Goal: Information Seeking & Learning: Check status

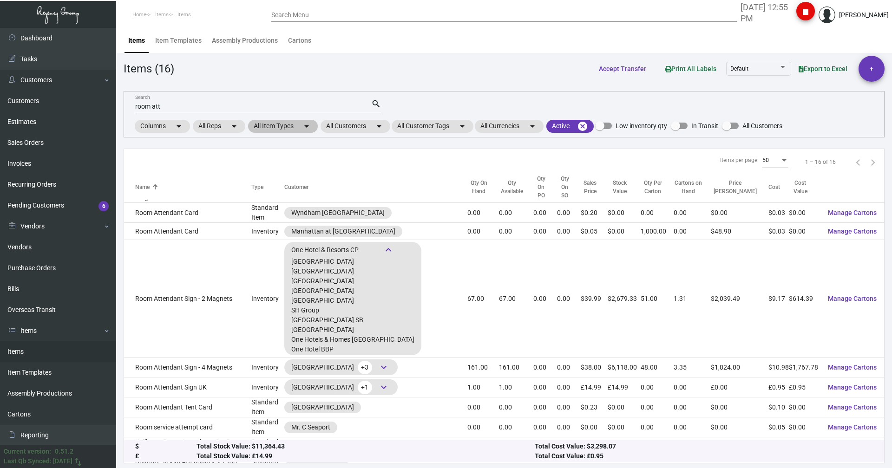
scroll to position [145, 0]
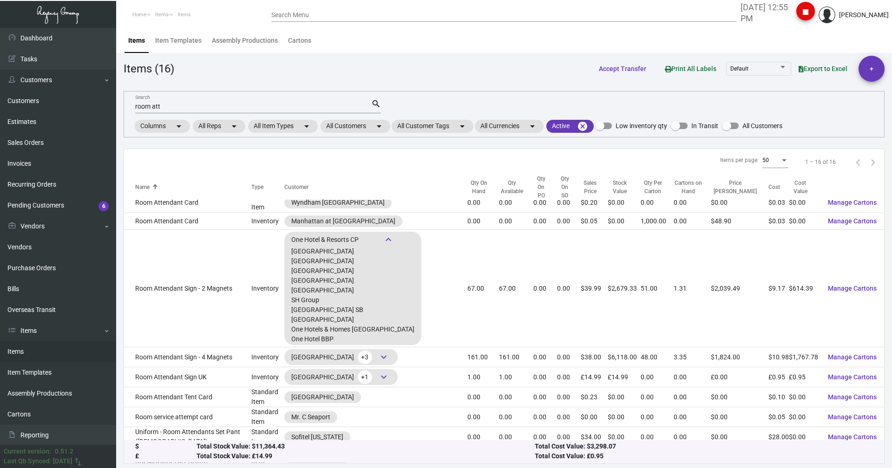
click at [172, 106] on input "room att" at bounding box center [253, 106] width 236 height 7
drag, startPoint x: 172, startPoint y: 106, endPoint x: 141, endPoint y: 111, distance: 31.2
click at [141, 111] on div "room att Search" at bounding box center [253, 106] width 236 height 14
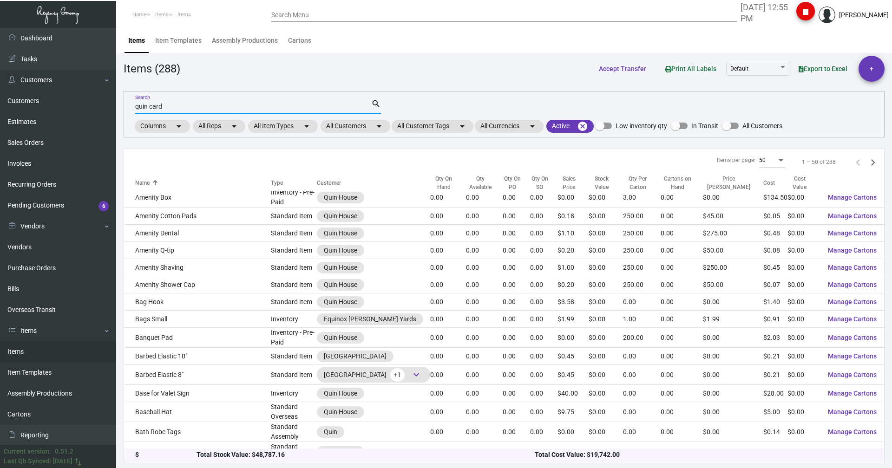
type input "quin card"
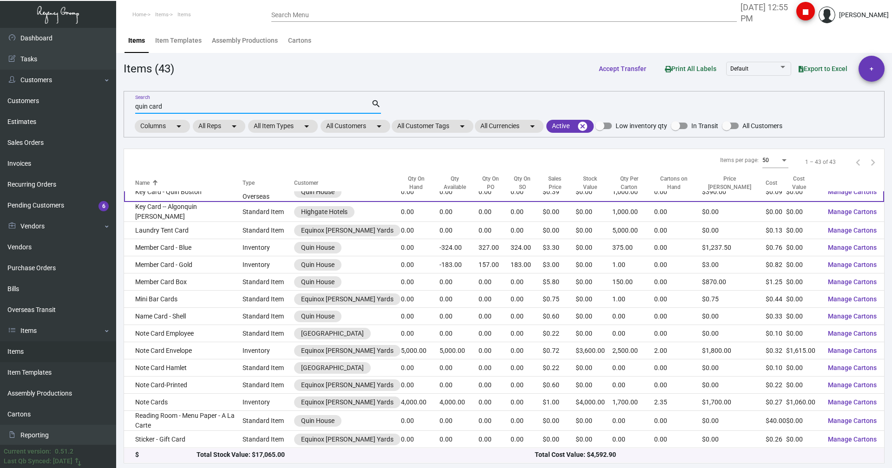
scroll to position [424, 0]
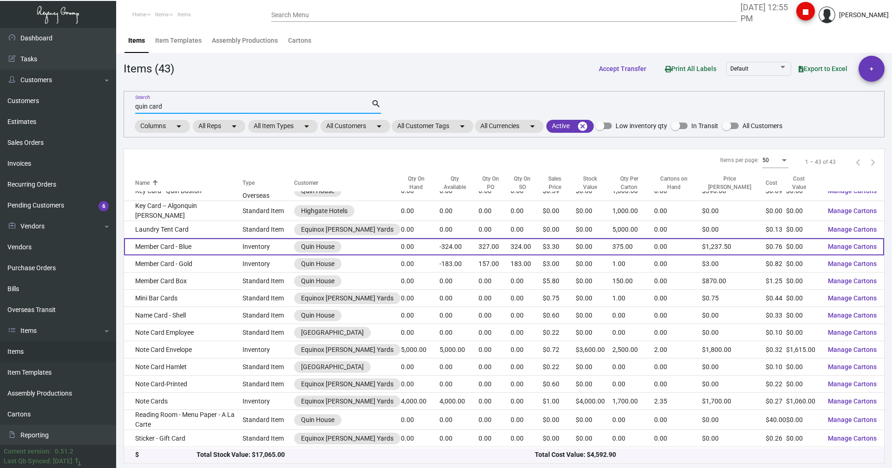
click at [164, 241] on td "Member Card - Blue" at bounding box center [183, 246] width 119 height 17
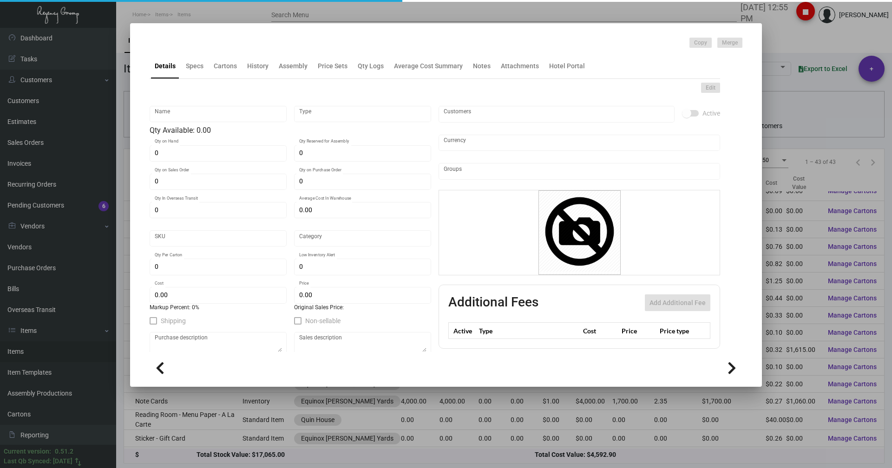
type input "Member Card - Blue"
type input "Inventory"
type input "324"
type input "327"
type input "203"
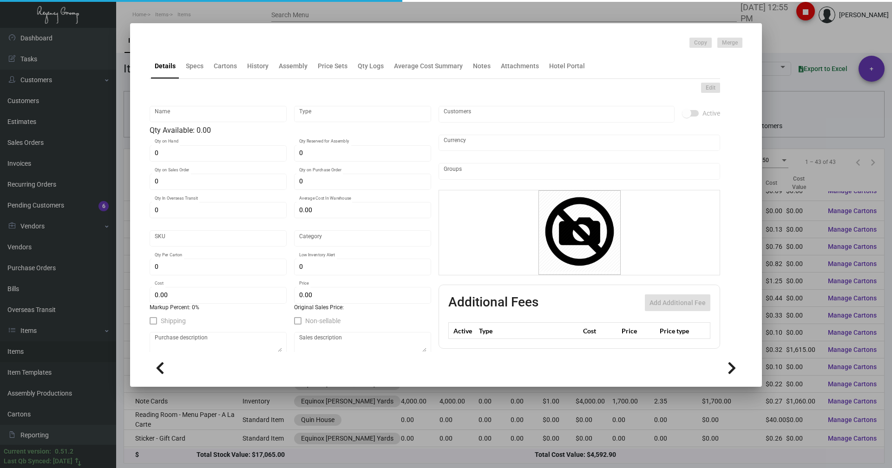
type input "$ 2.6978"
type input "QBST-Key Card -93"
type input "Overseas"
type input "375"
type input "$ 0.76"
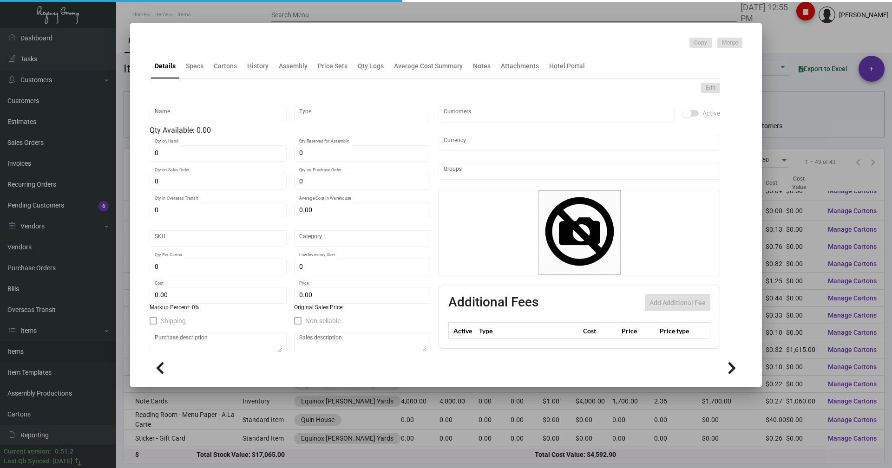
type input "$ 3.30"
checkbox input "true"
type input "United States Dollar $"
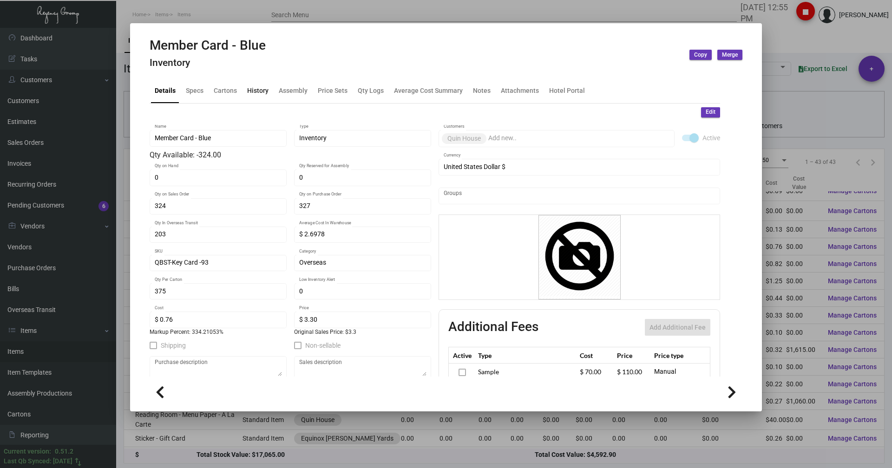
click at [265, 89] on div "History" at bounding box center [257, 91] width 21 height 10
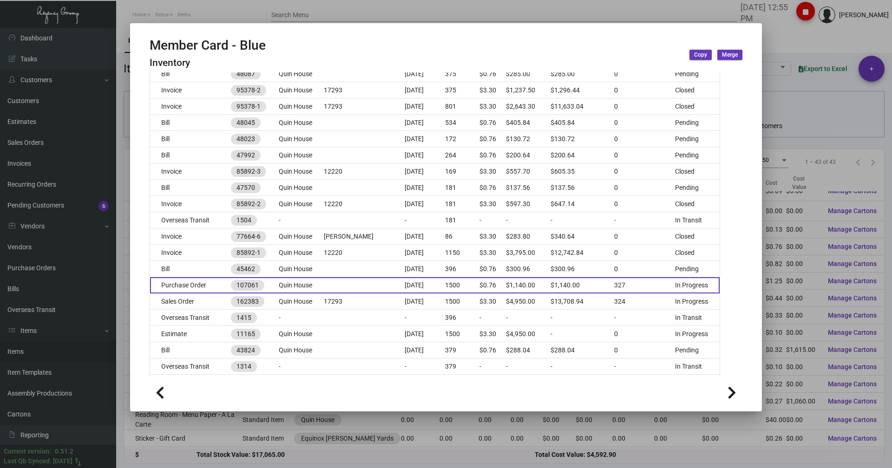
scroll to position [232, 0]
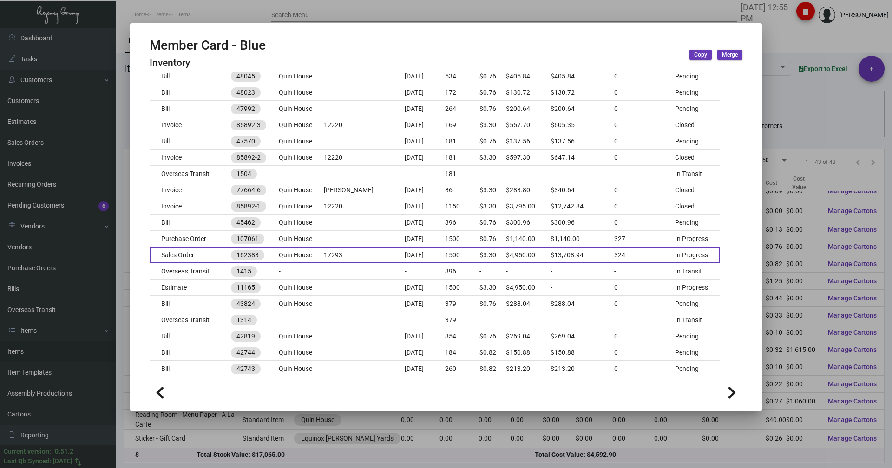
click at [193, 251] on td "Sales Order" at bounding box center [190, 255] width 81 height 16
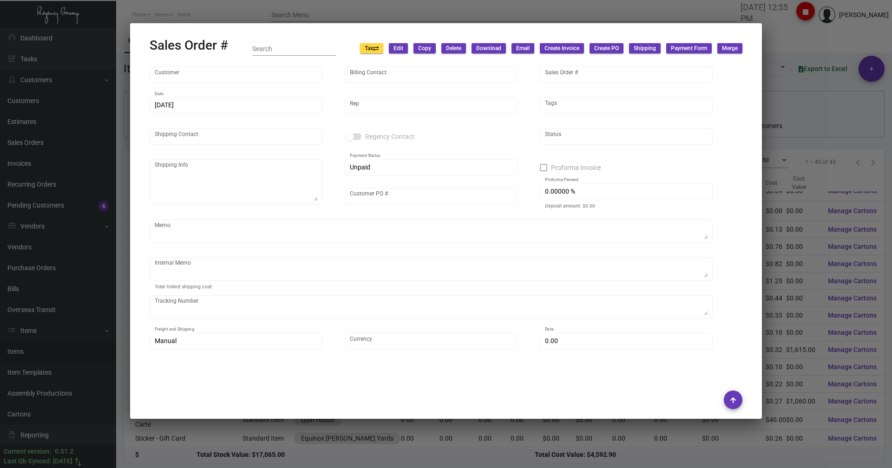
type input "Quin House"
type input "Accounting Department"
type input "162383"
type input "[DATE]"
type input "[PERSON_NAME]"
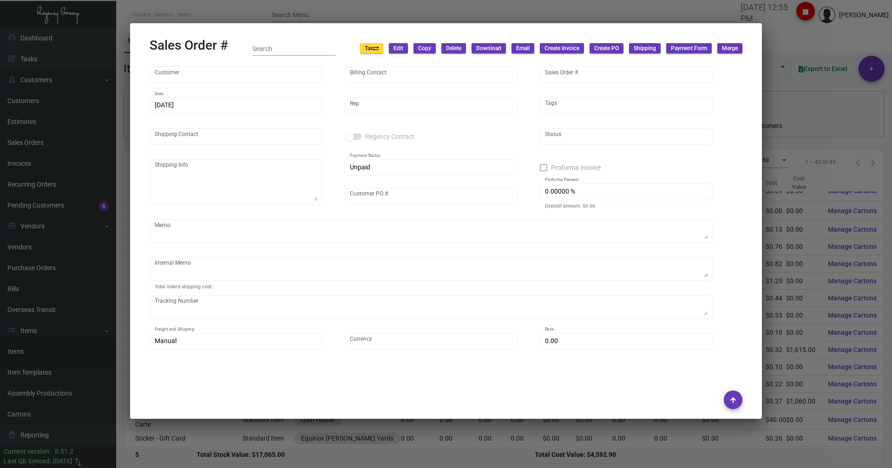
type input "[PERSON_NAME]"
type textarea "ARTCRAFT- [PERSON_NAME] [STREET_ADDRESS][PERSON_NAME]"
type input "17293"
type textarea "Boxes to be send to – ArtCraft Attn: [PERSON_NAME] [STREET_ADDRESS][PERSON_NAME…"
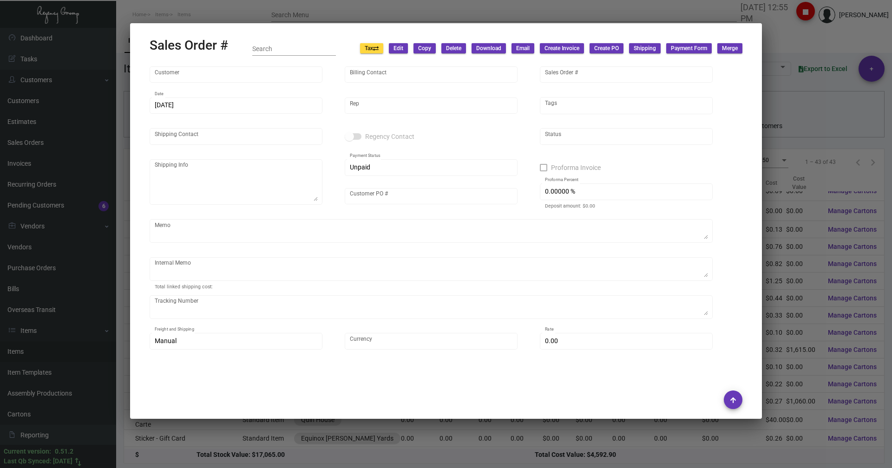
type input "United States Dollar $"
type input "$ 58.94"
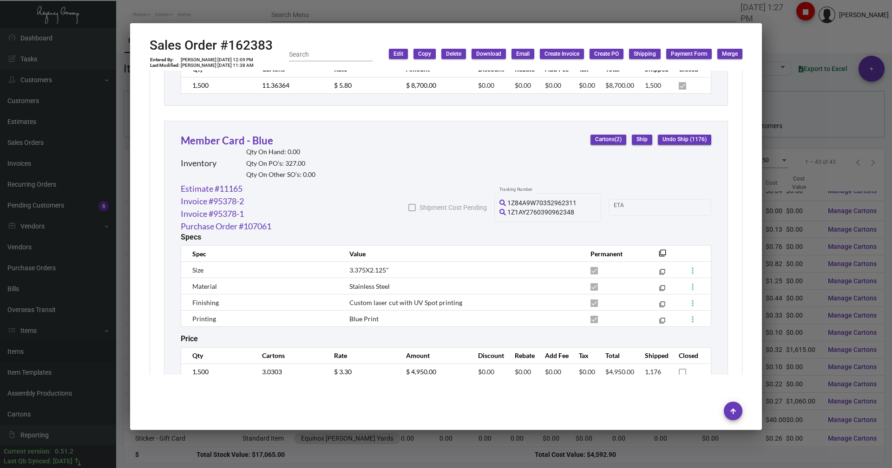
scroll to position [736, 0]
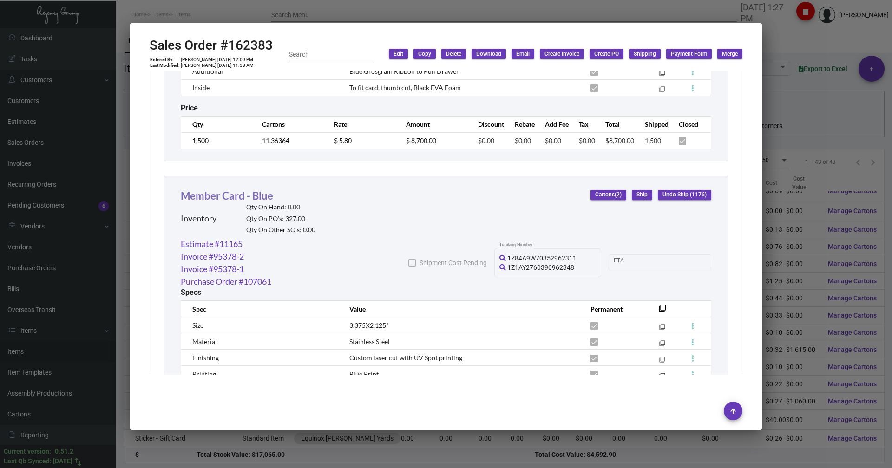
click at [214, 193] on link "Member Card - Blue" at bounding box center [227, 196] width 92 height 13
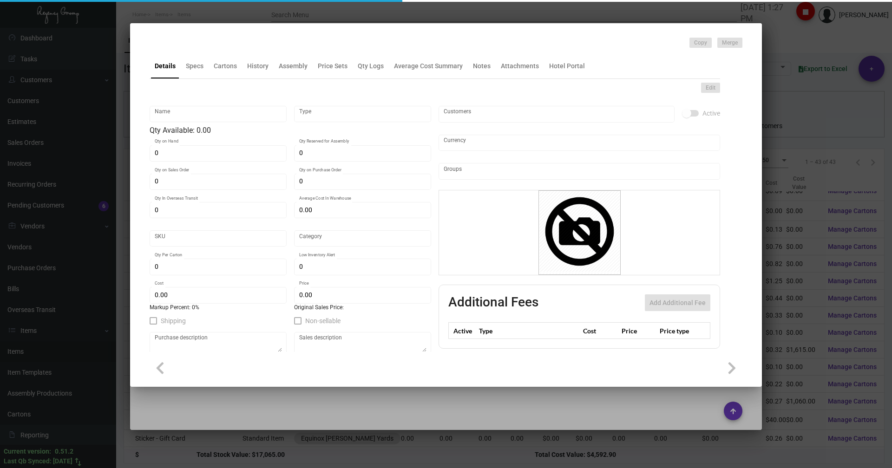
type input "Member Card - Blue"
type input "Inventory"
type input "324"
type input "327"
type input "203"
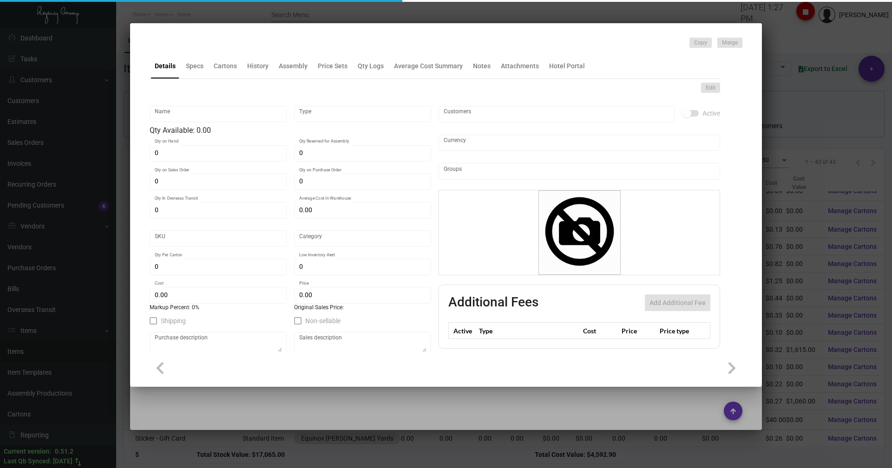
type input "$ 2.6978"
type input "QBST-Key Card -93"
type input "Overseas"
type input "375"
type input "$ 0.76"
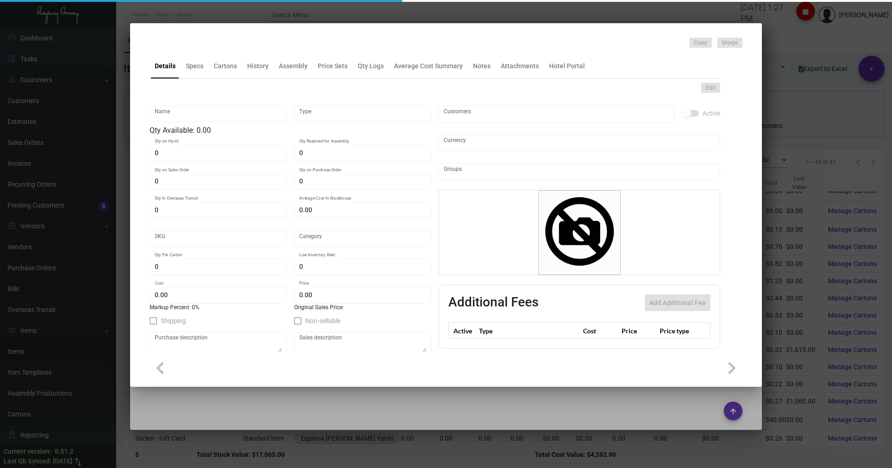
type input "$ 3.30"
checkbox input "true"
type input "United States Dollar $"
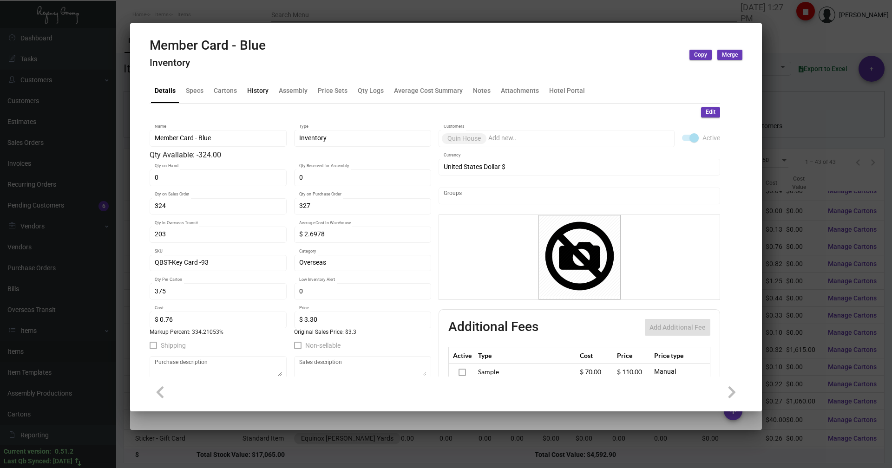
click at [255, 87] on div "History" at bounding box center [257, 91] width 21 height 10
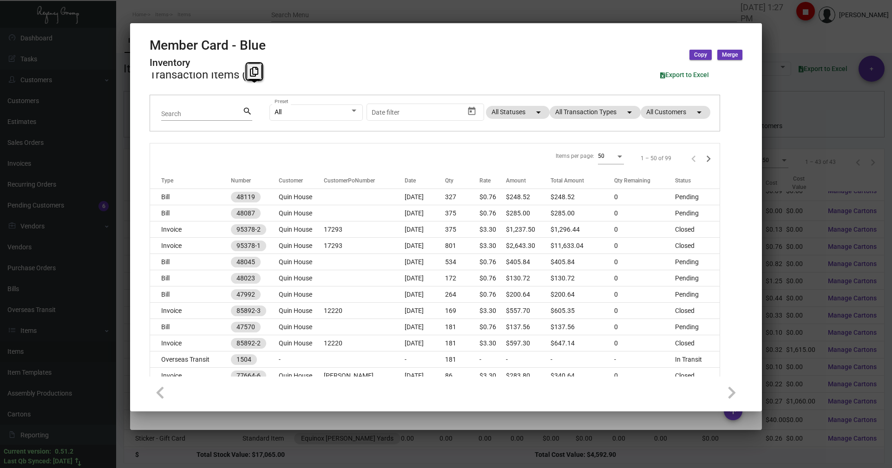
scroll to position [0, 0]
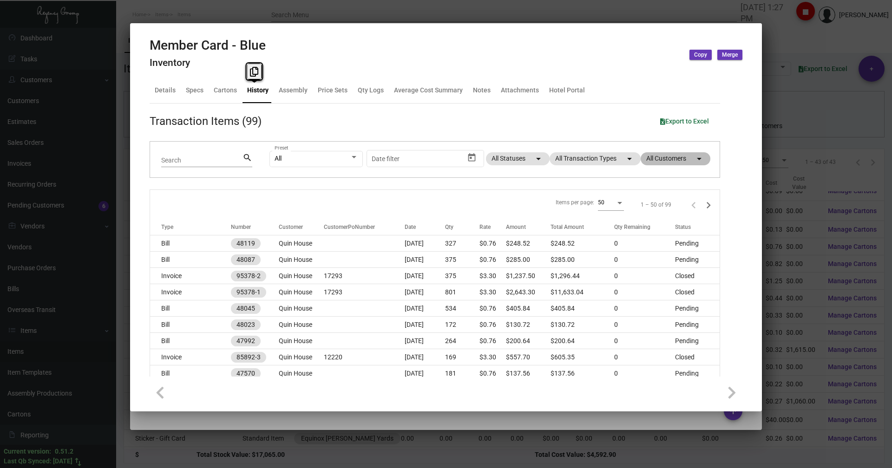
click at [654, 163] on mat-chip "All Customers arrow_drop_down" at bounding box center [676, 158] width 70 height 13
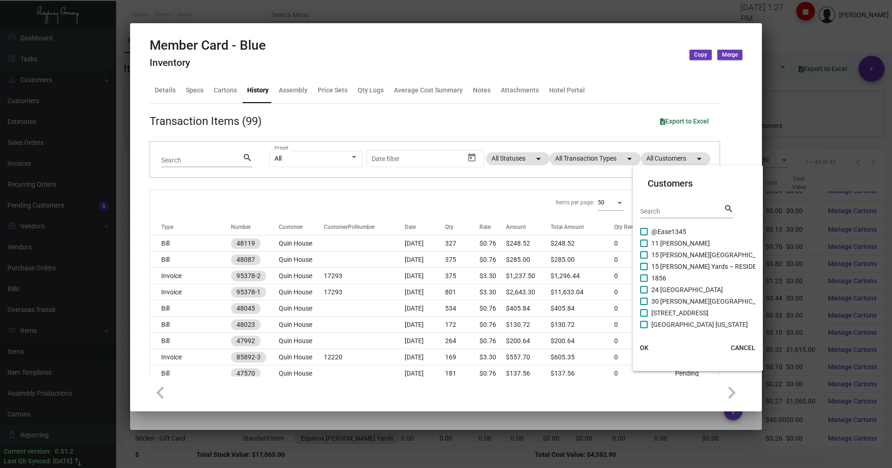
click at [587, 162] on div at bounding box center [446, 234] width 892 height 468
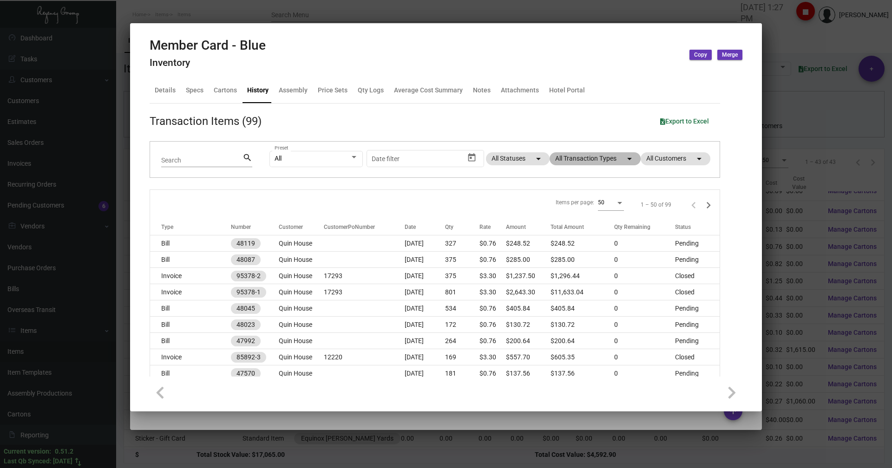
click at [587, 162] on mat-chip "All Transaction Types arrow_drop_down" at bounding box center [595, 158] width 91 height 13
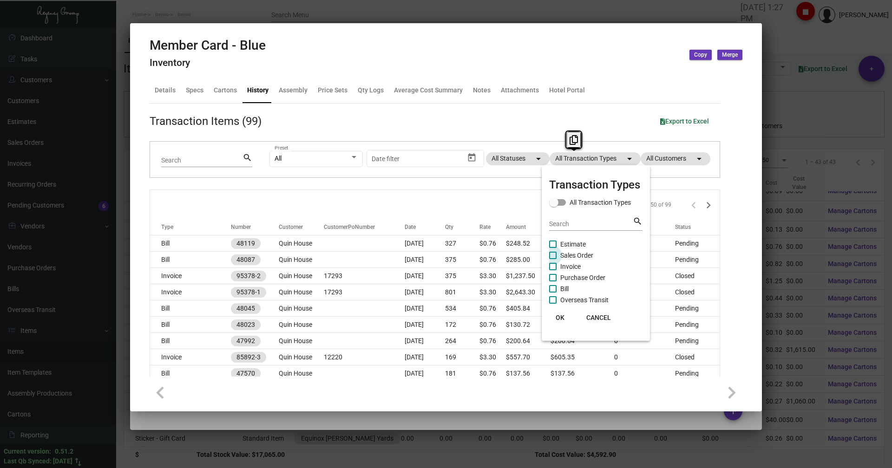
click at [558, 257] on label "Sales Order" at bounding box center [571, 255] width 44 height 11
click at [553, 259] on input "Sales Order" at bounding box center [553, 259] width 0 height 0
checkbox input "true"
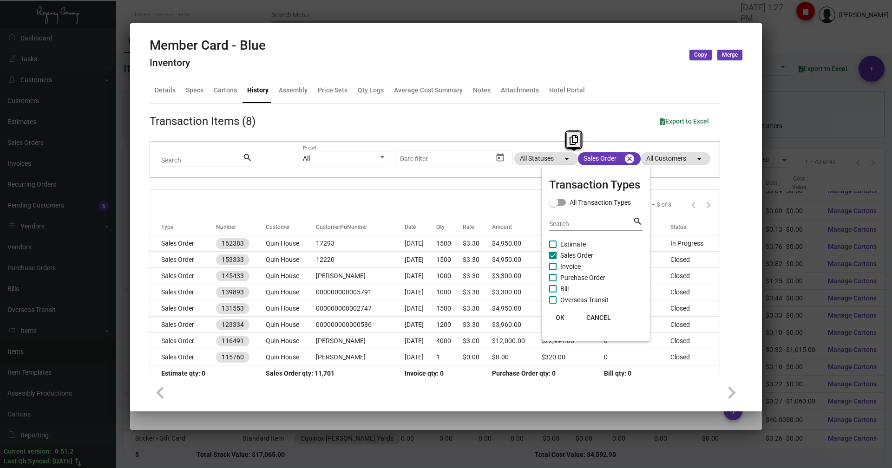
click at [556, 317] on span "OK" at bounding box center [560, 317] width 9 height 7
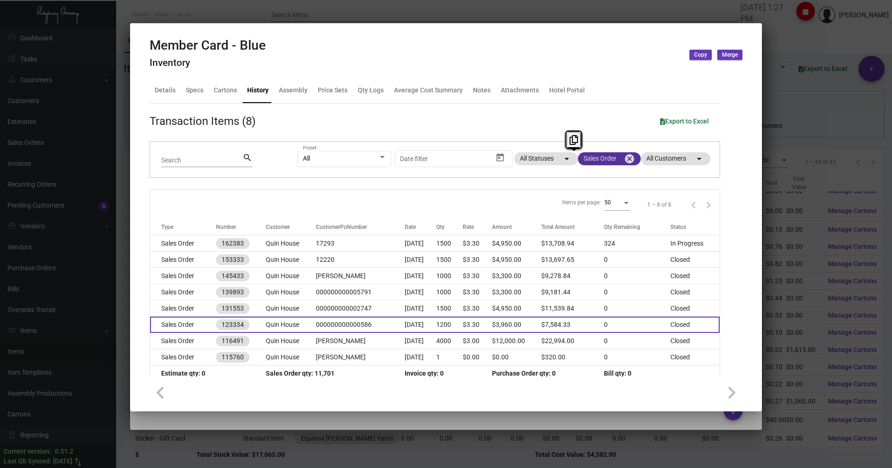
scroll to position [11, 0]
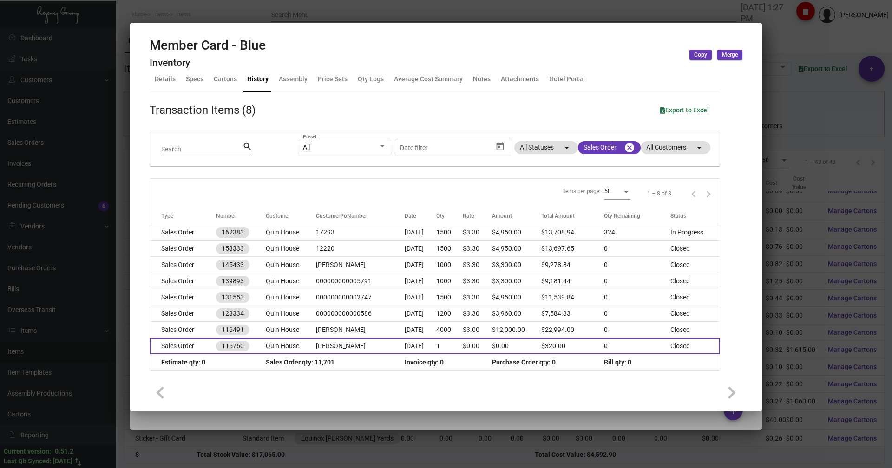
click at [181, 349] on td "Sales Order" at bounding box center [183, 346] width 66 height 16
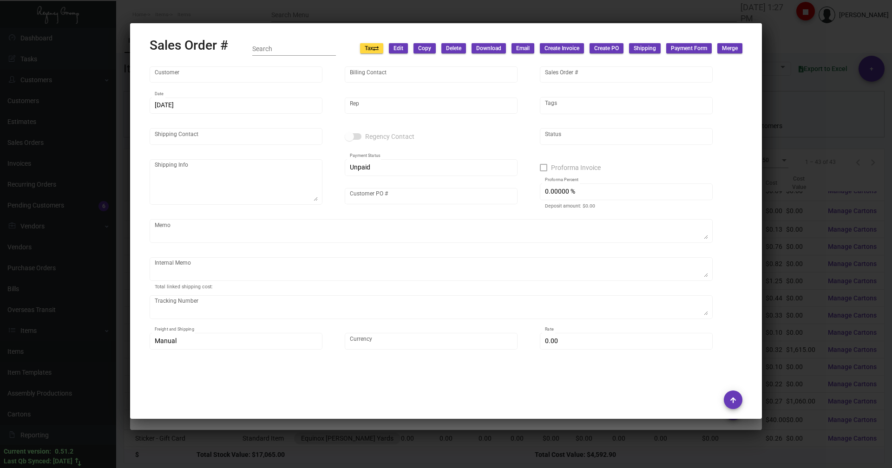
type input "Quin House"
type input "Hexagon Properties c/o [PERSON_NAME]"
type input "115760"
type input "[DATE]"
type input "[PERSON_NAME]"
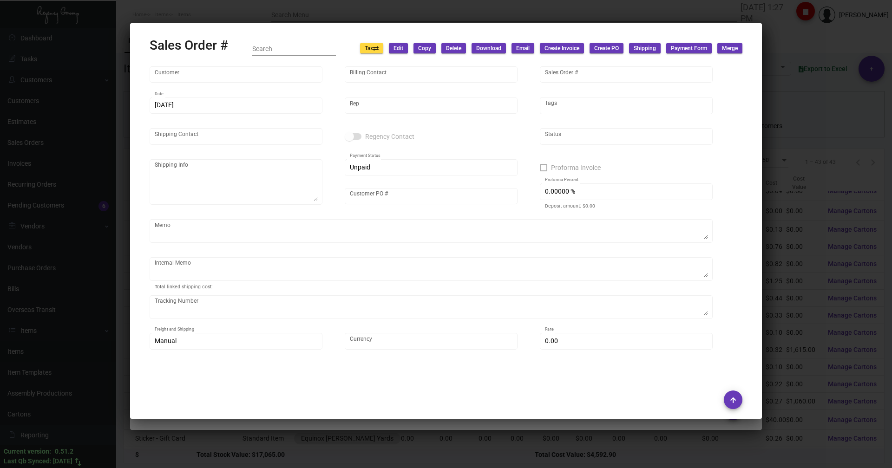
type input "[PERSON_NAME]"
type input "United States Dollar $"
type input "$ 0.00"
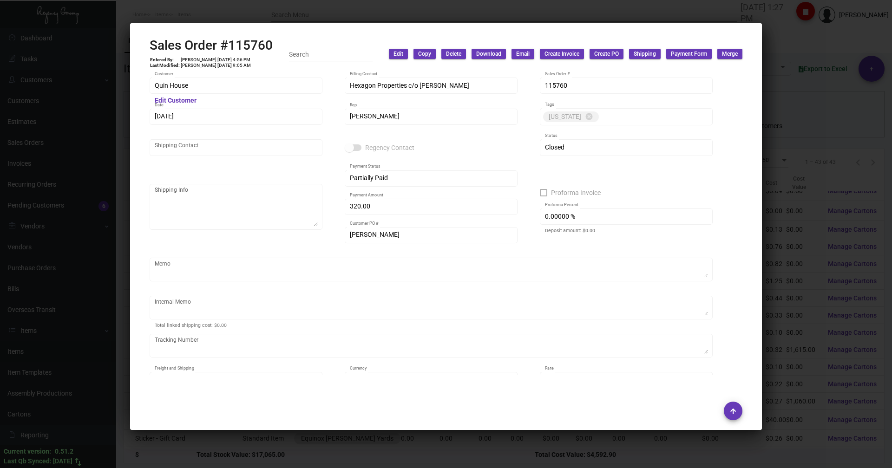
click at [205, 13] on div at bounding box center [446, 234] width 892 height 468
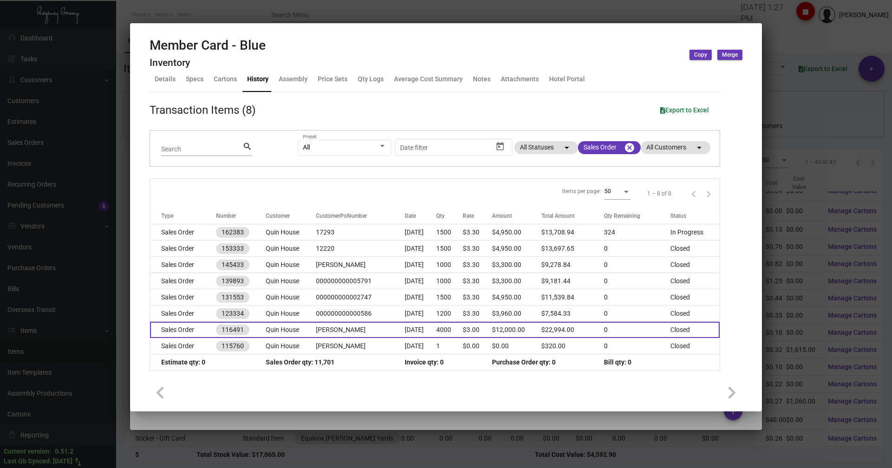
click at [184, 326] on td "Sales Order" at bounding box center [183, 330] width 66 height 16
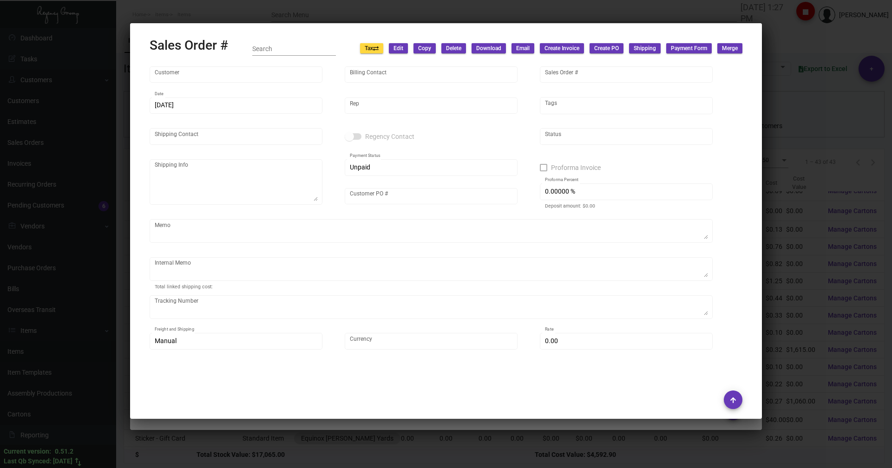
type input "Quin House"
type input "Hexagon Properties c/o [PERSON_NAME]"
type input "116491"
type input "[DATE]"
type input "[PERSON_NAME]"
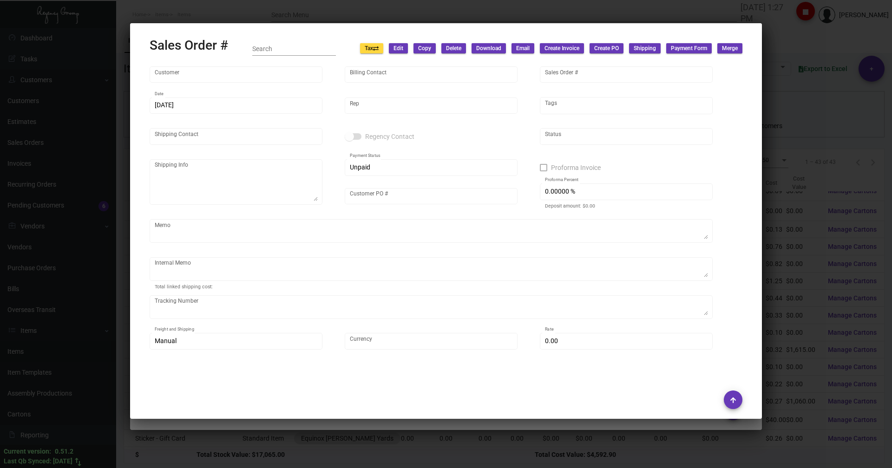
type input "[PERSON_NAME]"
type textarea "Quin House - [PERSON_NAME] [STREET_ADDRESS][PERSON_NAME]"
type input "[PERSON_NAME]"
checkbox input "true"
type input "50.00000 %"
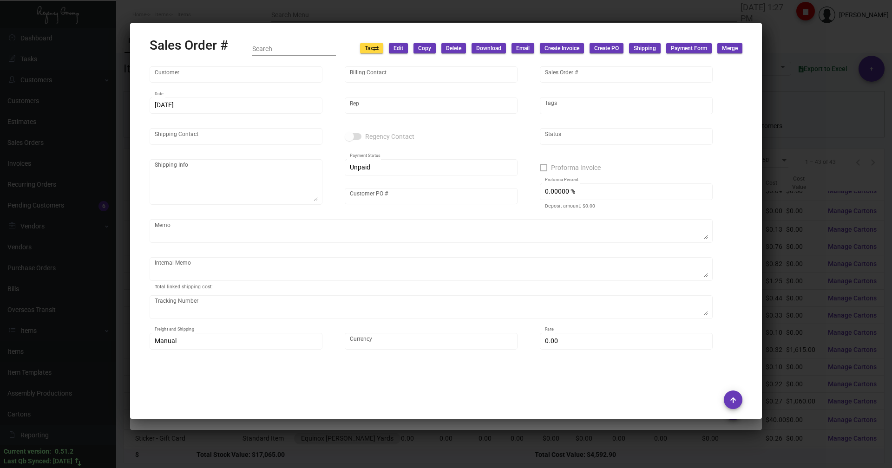
type textarea "ATTN: [PERSON_NAME] ArtCraft Co. [STREET_ADDRESS][PERSON_NAME] T: 800.659.4042 …"
type textarea "Member card $25.22 3360 member card box to artcraft $195 [PERSON_NAME] Pro# 886…"
type input "United States Dollar $"
type input "$ 0.00"
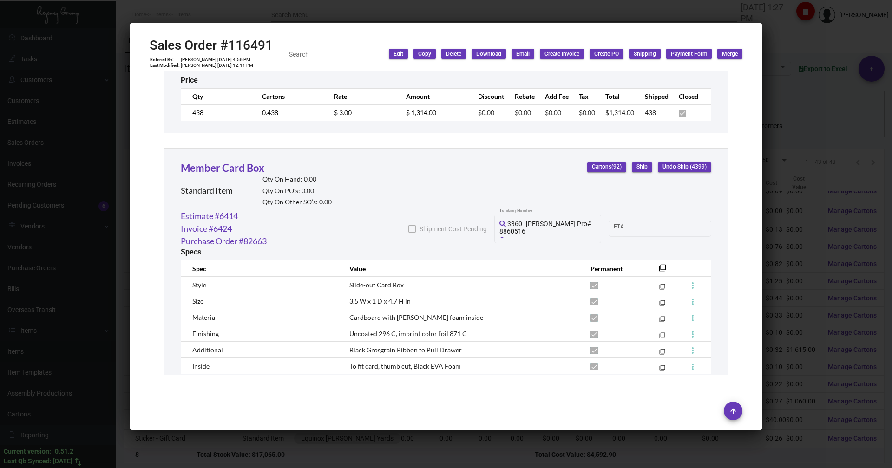
scroll to position [1108, 0]
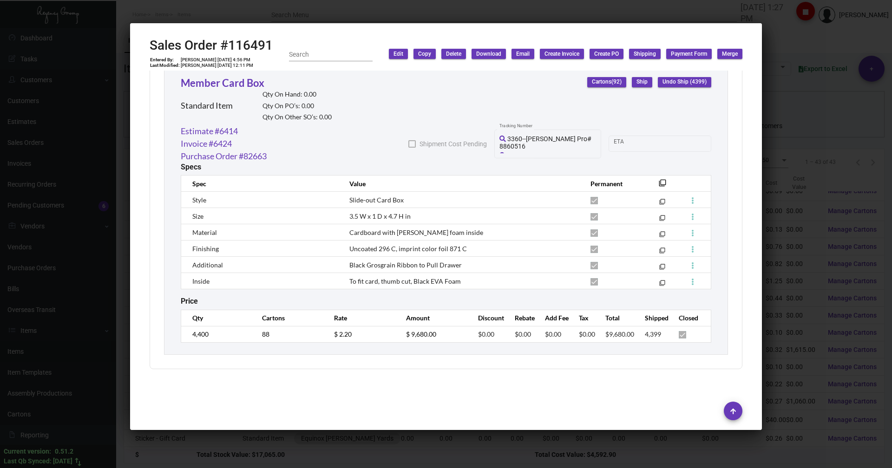
click at [270, 11] on div at bounding box center [446, 234] width 892 height 468
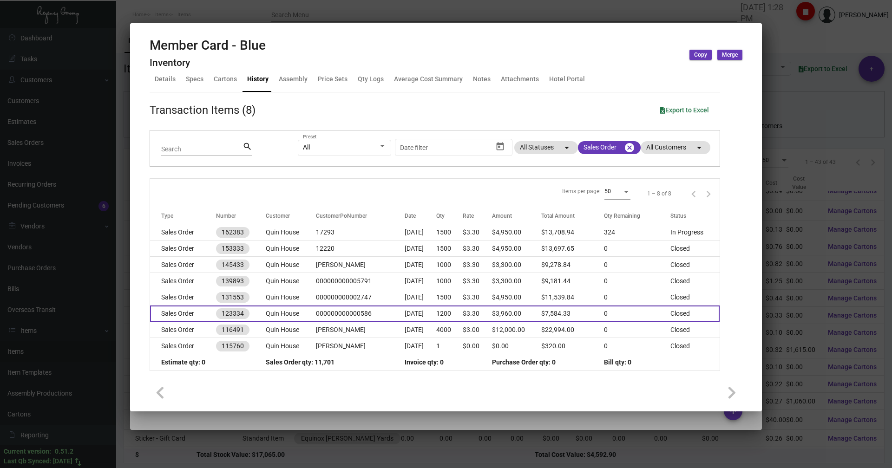
click at [168, 313] on td "Sales Order" at bounding box center [183, 314] width 66 height 16
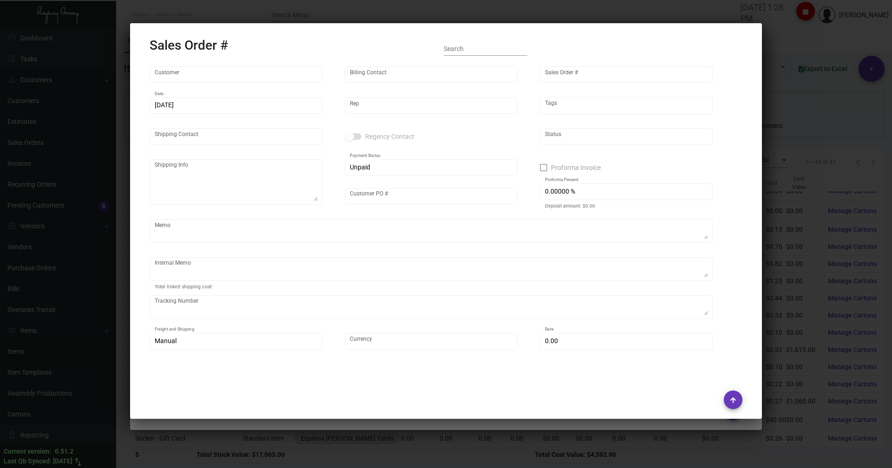
type input "Quin House"
type input "[PERSON_NAME]"
type input "123334"
type input "[DATE]"
type input "[PERSON_NAME]"
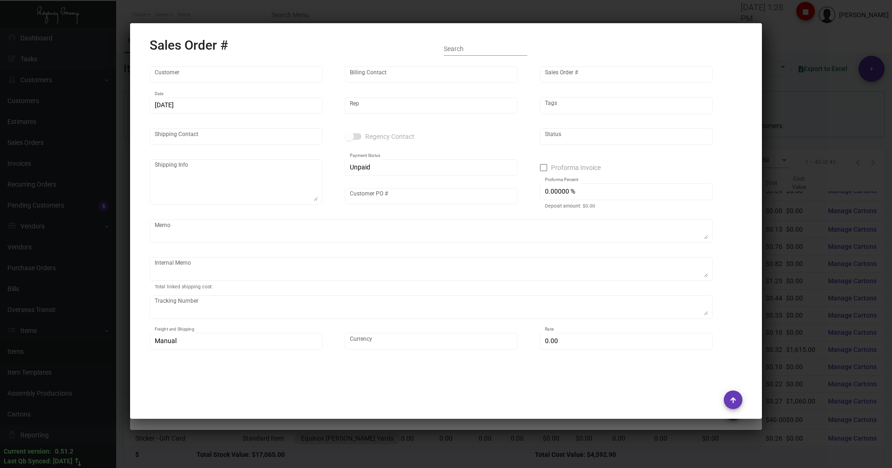
type input "[PERSON_NAME]"
type textarea "Quin House - [PERSON_NAME] [STREET_ADDRESS]"
type input "000000000000586"
type textarea "member card box 68.22 2200pcs -- shipping cost $99 to charge the customer Don't…"
type input "United States Dollar $"
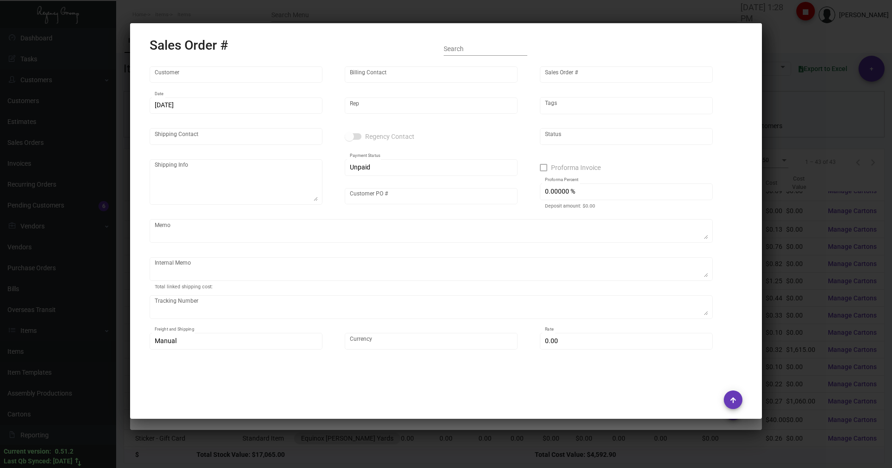
type input "$ 21.43"
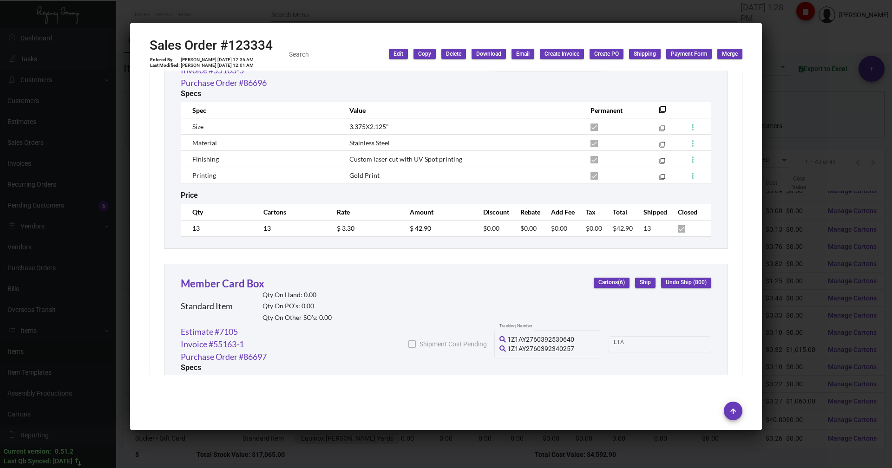
scroll to position [1130, 0]
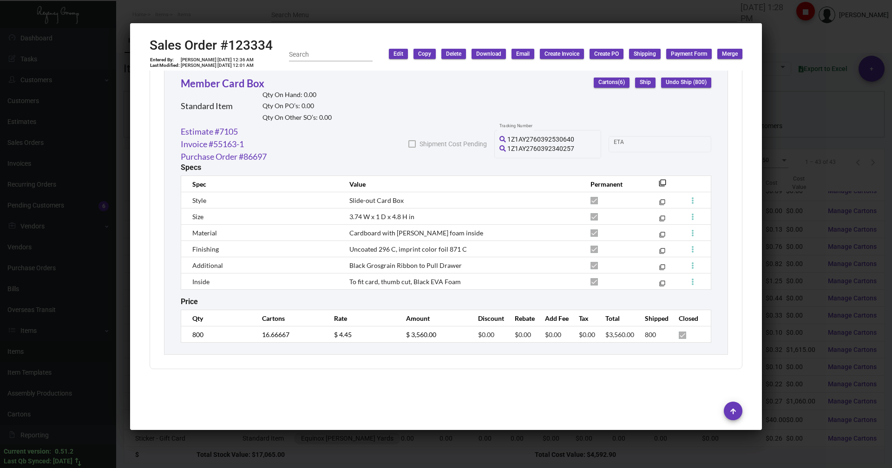
click at [187, 18] on div at bounding box center [446, 234] width 892 height 468
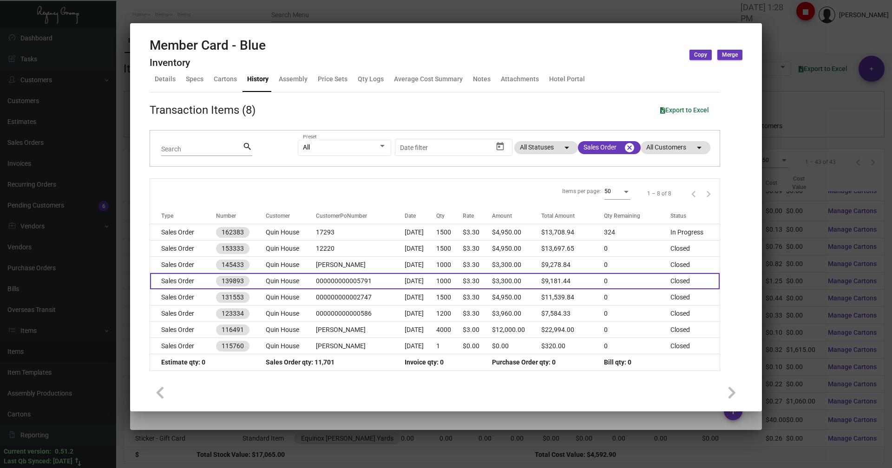
click at [169, 281] on td "Sales Order" at bounding box center [183, 281] width 66 height 16
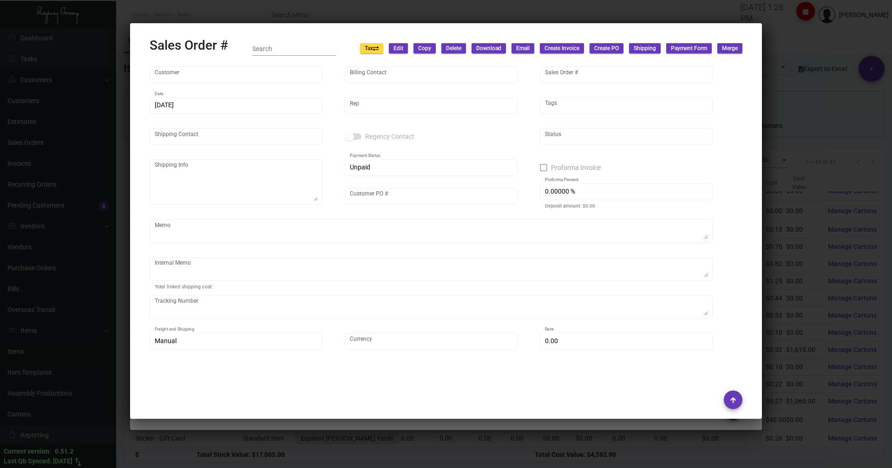
type input "Quin House"
type input "[PERSON_NAME]"
type input "139893"
type input "[DATE]"
type input "[PERSON_NAME]"
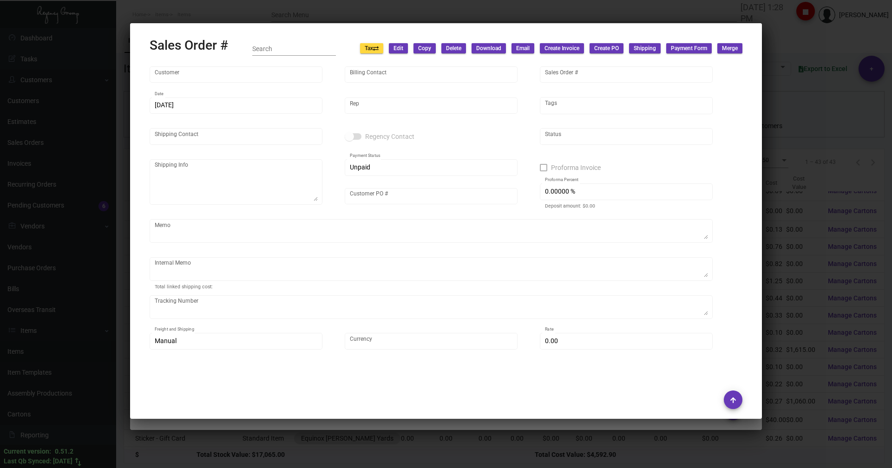
type input "[PERSON_NAME]"
type textarea "Quin House - [PERSON_NAME] [STREET_ADDRESS]"
type input "000000000005791"
type textarea "$189 is the shipping for the member card box only. Member card will be billed s…"
type textarea "[STREET_ADDRESS][PERSON_NAME] -- Member box shipping address 3/22 606 MEMBER CA…"
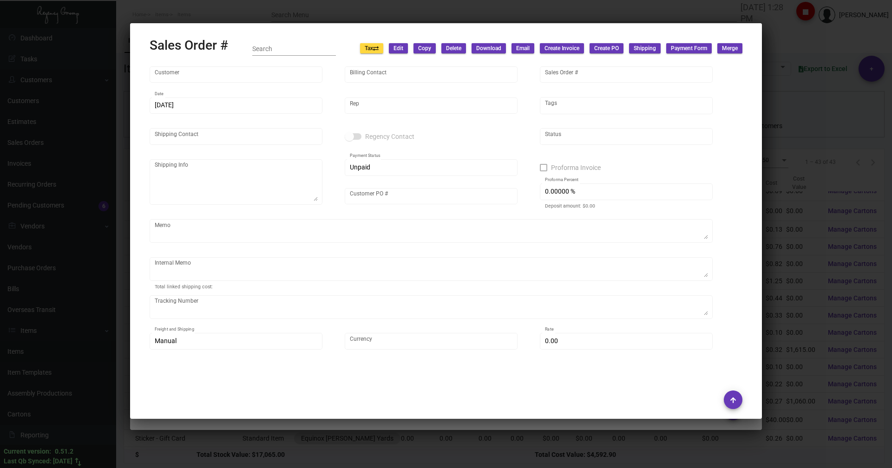
type input "United States Dollar $"
type input "$ 69.84"
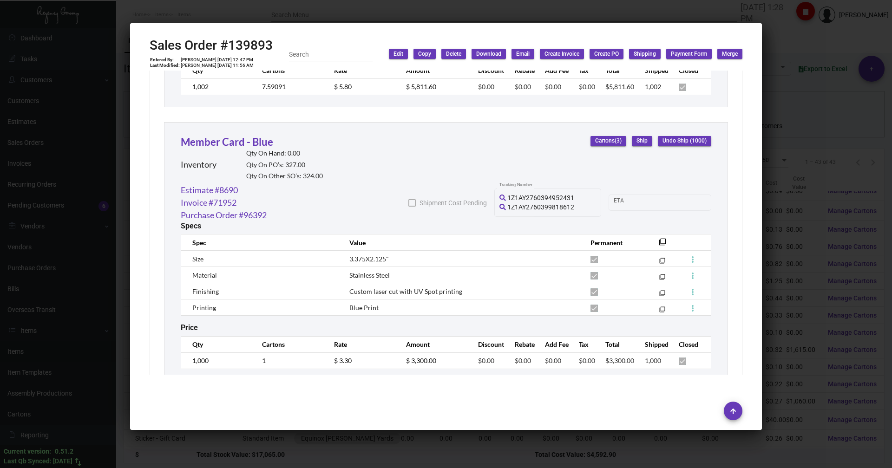
scroll to position [817, 0]
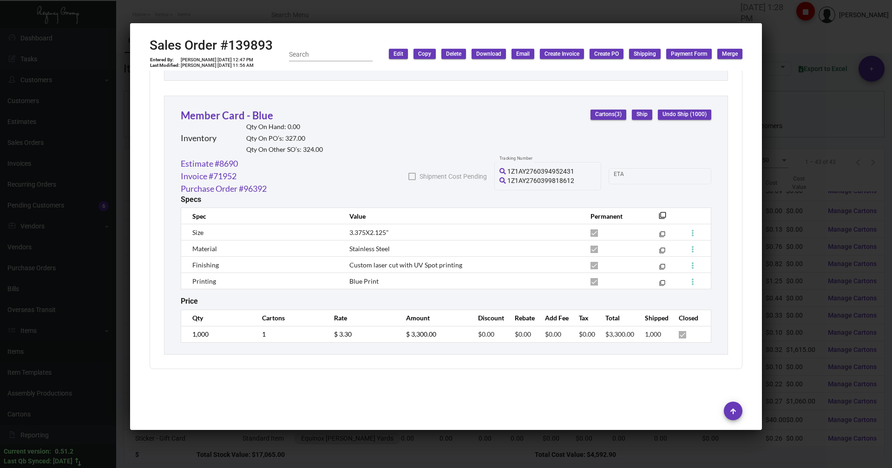
click at [203, 21] on div at bounding box center [446, 234] width 892 height 468
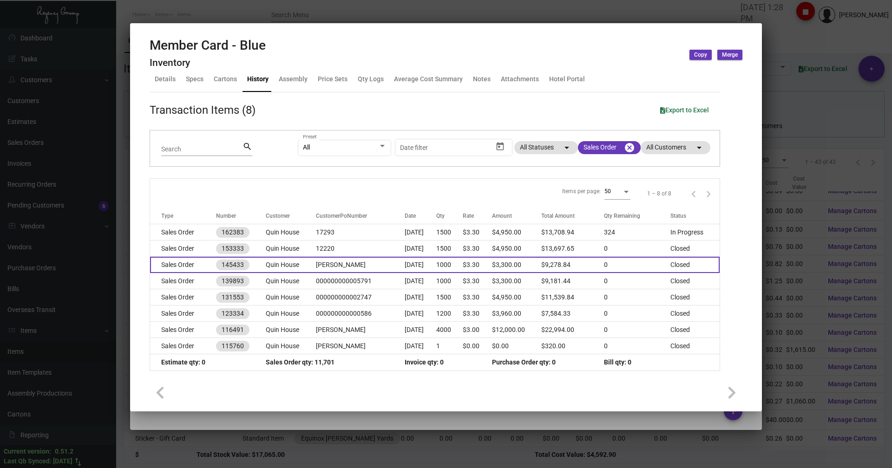
click at [167, 265] on td "Sales Order" at bounding box center [183, 265] width 66 height 16
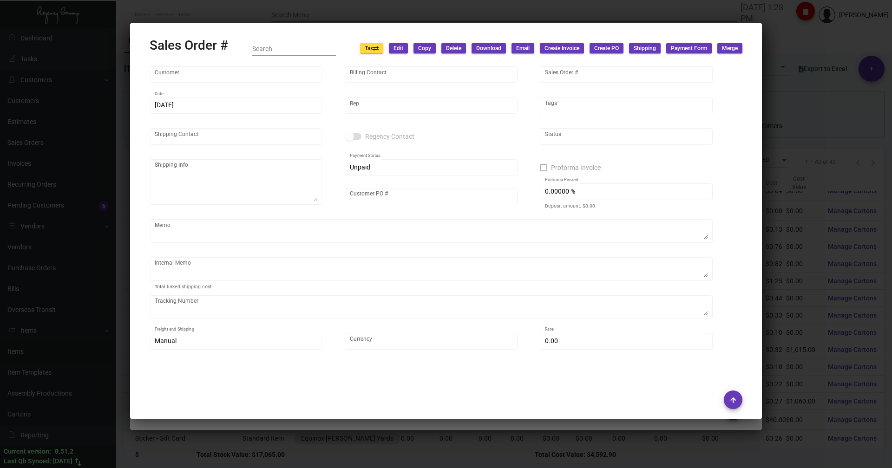
type input "Quin House"
type input "Accounting Department"
type input "145433"
type input "[DATE]"
type input "[PERSON_NAME]"
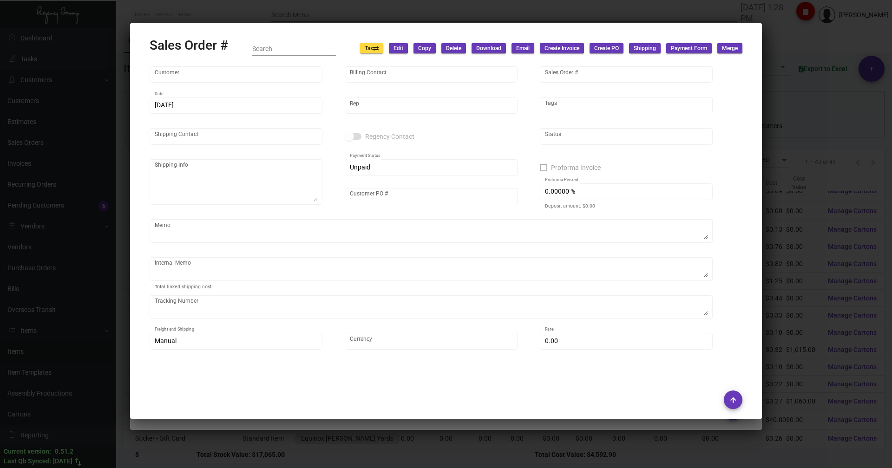
type input "[PERSON_NAME]"
type textarea "Quin House - [PERSON_NAME] [STREET_ADDRESS]"
type input "[PERSON_NAME]"
type textarea "[STREET_ADDRESS][PERSON_NAME] -- Member box shipping address 26.50 - 8/1 8/2 - …"
type input "United States Dollar $"
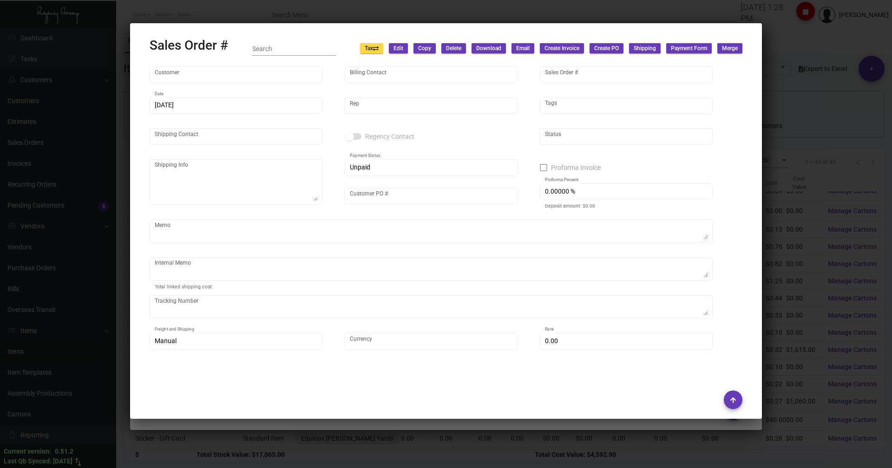
type input "$ 56.84"
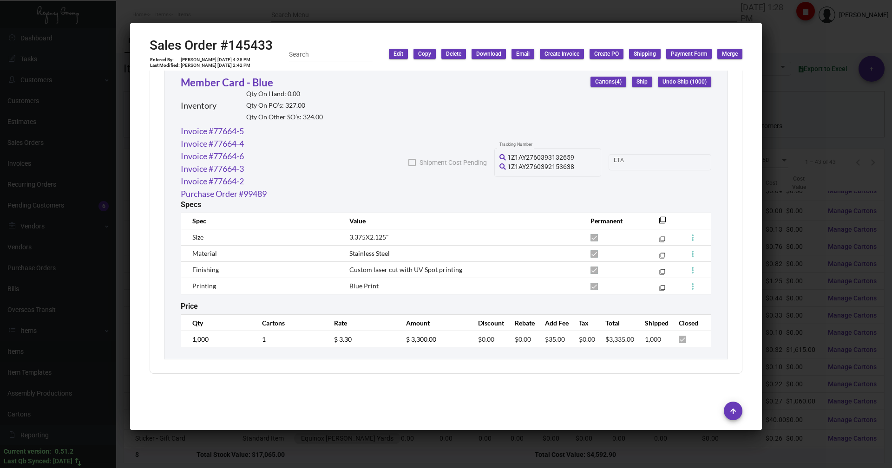
scroll to position [848, 0]
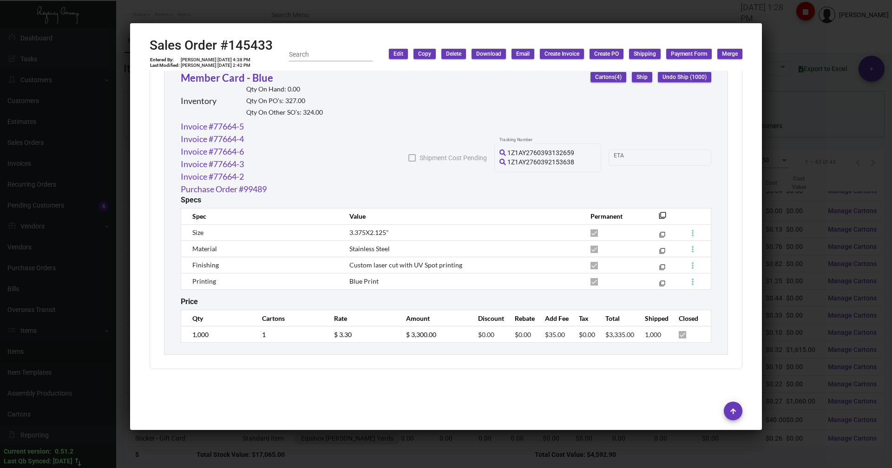
click at [263, 17] on div at bounding box center [446, 234] width 892 height 468
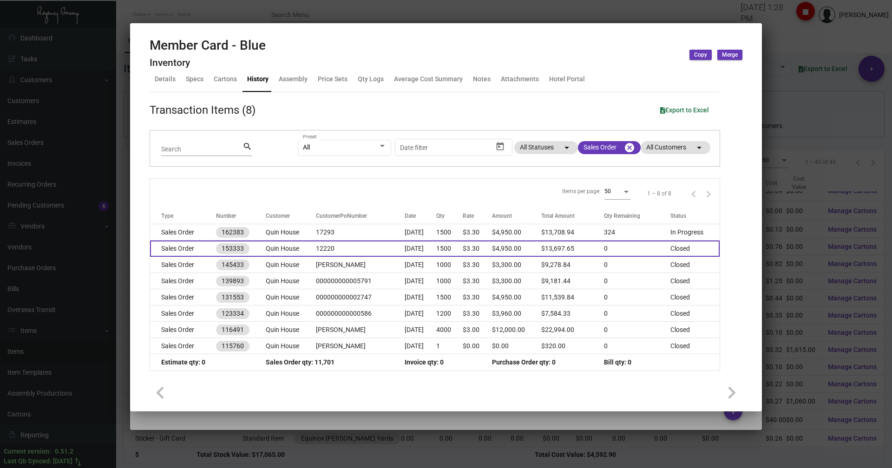
click at [178, 248] on td "Sales Order" at bounding box center [183, 249] width 66 height 16
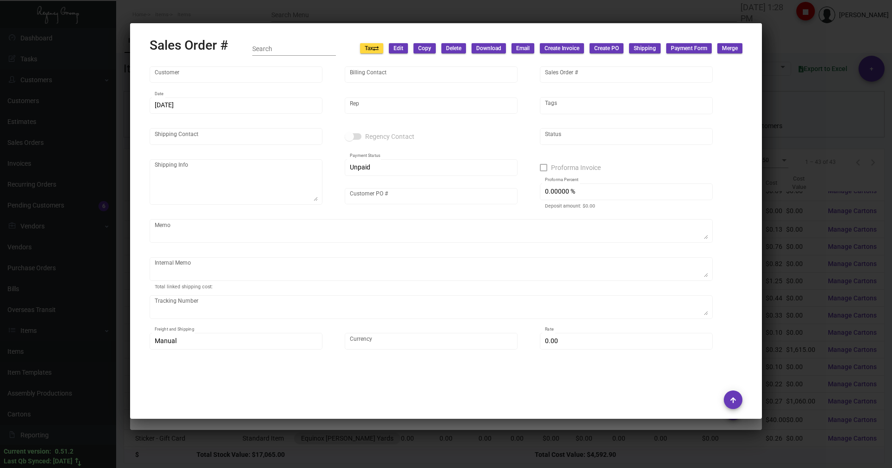
type input "Quin House"
type input "Accounting Department"
type input "153333"
type input "[DATE]"
type input "[PERSON_NAME]"
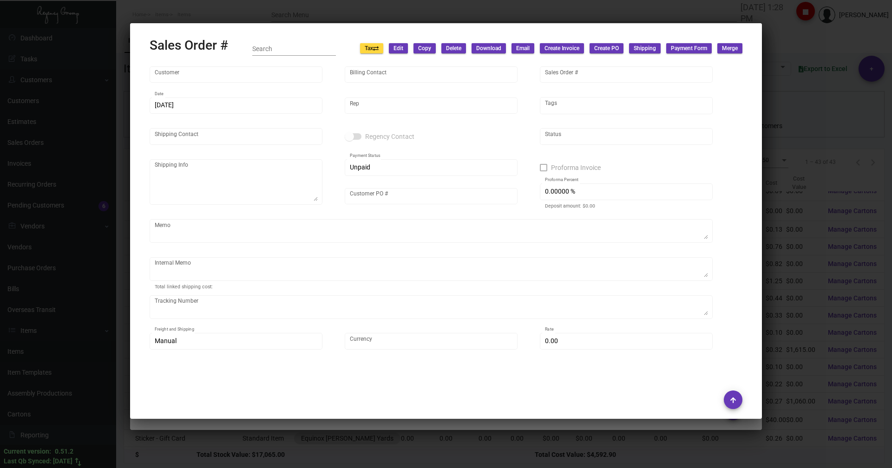
type input "[PERSON_NAME]"
type textarea "Quin House - [PERSON_NAME] [STREET_ADDRESS]"
type input "12220"
type textarea "[STREET_ADDRESS][PERSON_NAME] -- Member box shipping address 3/6 - 461 member c…"
type input "United States Dollar $"
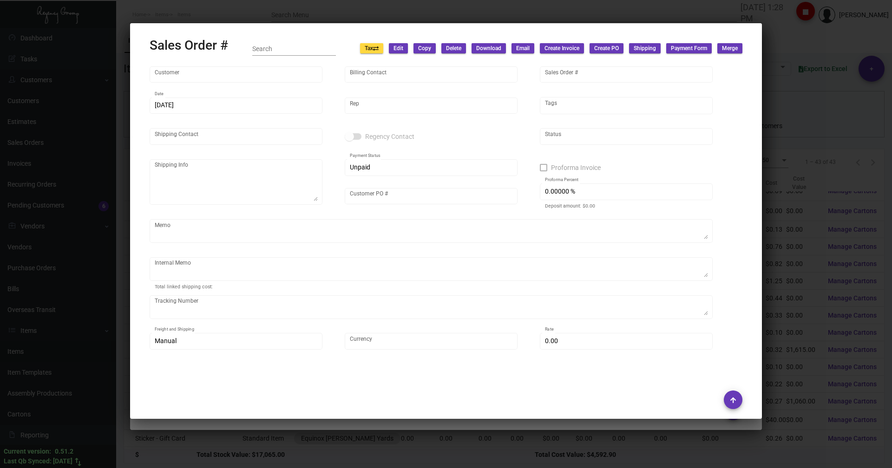
type input "$ 47.65"
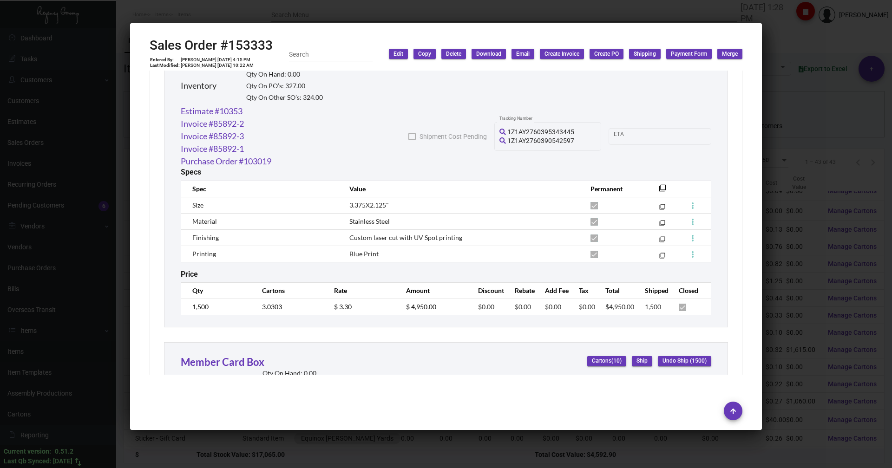
scroll to position [563, 0]
click at [234, 11] on div at bounding box center [446, 234] width 892 height 468
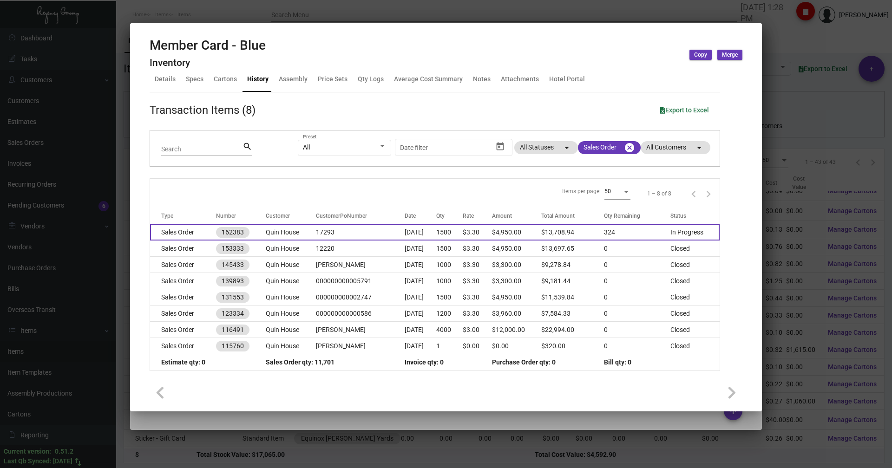
click at [177, 232] on td "Sales Order" at bounding box center [183, 232] width 66 height 16
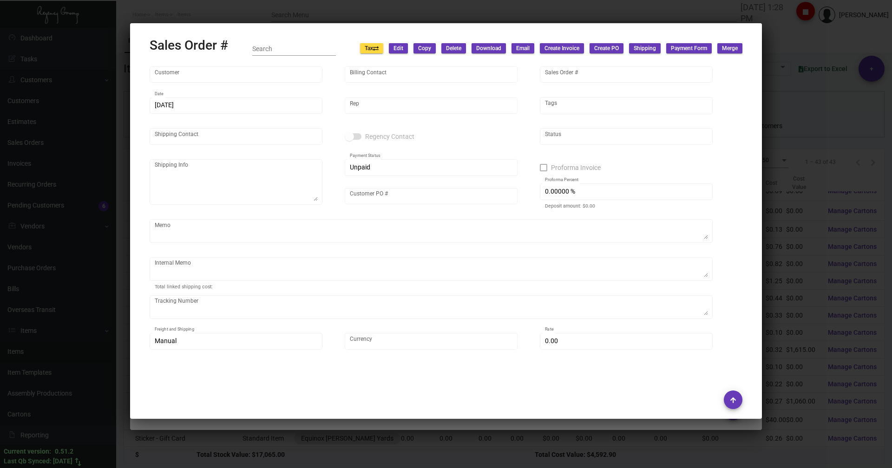
type input "Quin House"
type input "Accounting Department"
type input "162383"
type input "[DATE]"
type input "[PERSON_NAME]"
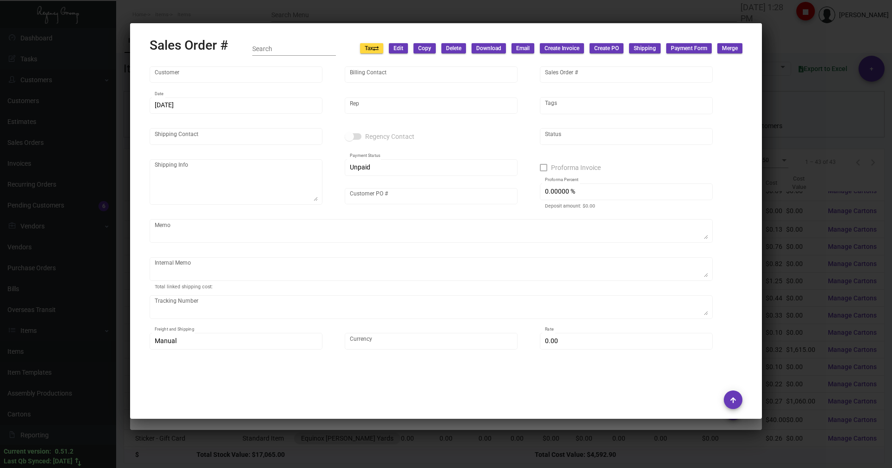
type input "[PERSON_NAME]"
type textarea "ARTCRAFT- [PERSON_NAME] [STREET_ADDRESS][PERSON_NAME]"
type input "17293"
type textarea "Boxes to be send to – ArtCraft Attn: [PERSON_NAME] [STREET_ADDRESS][PERSON_NAME…"
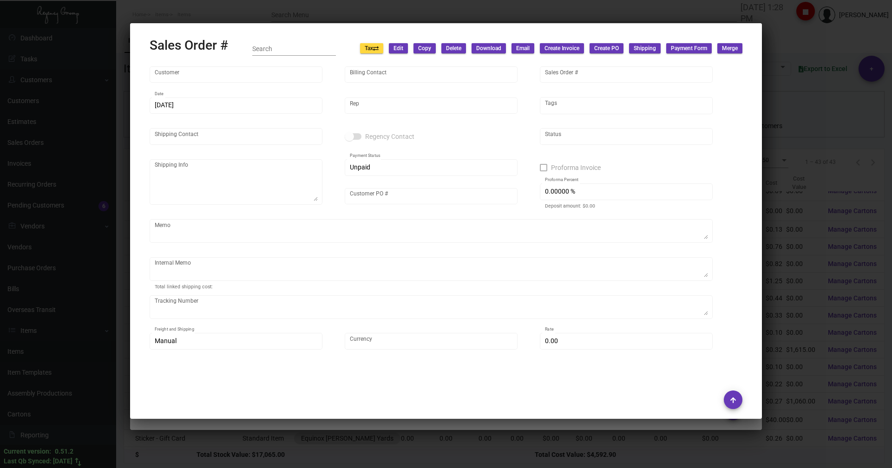
type input "United States Dollar $"
type input "$ 58.94"
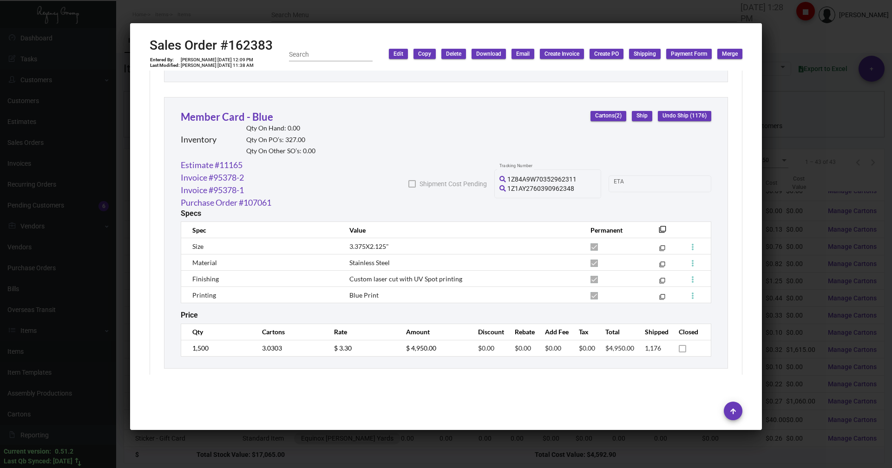
scroll to position [829, 0]
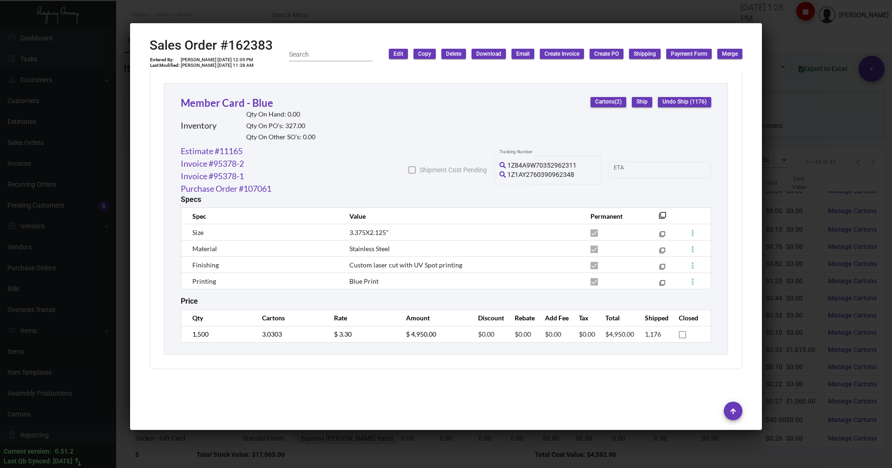
click at [333, 14] on div at bounding box center [446, 234] width 892 height 468
